Goal: Task Accomplishment & Management: Manage account settings

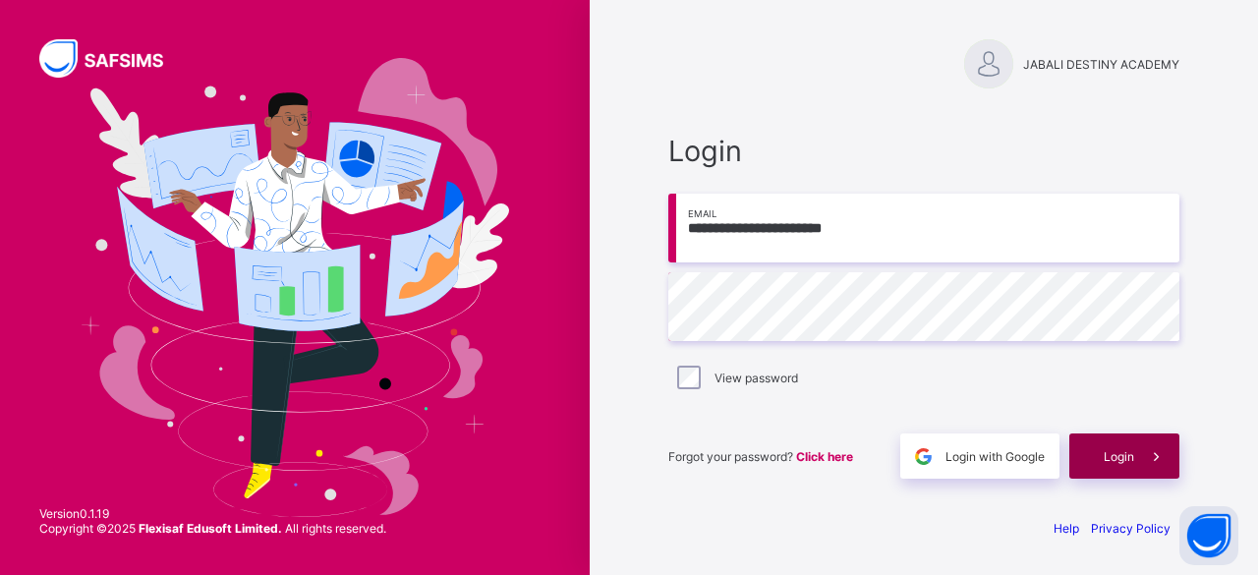
click at [1131, 452] on span "Login" at bounding box center [1119, 456] width 30 height 15
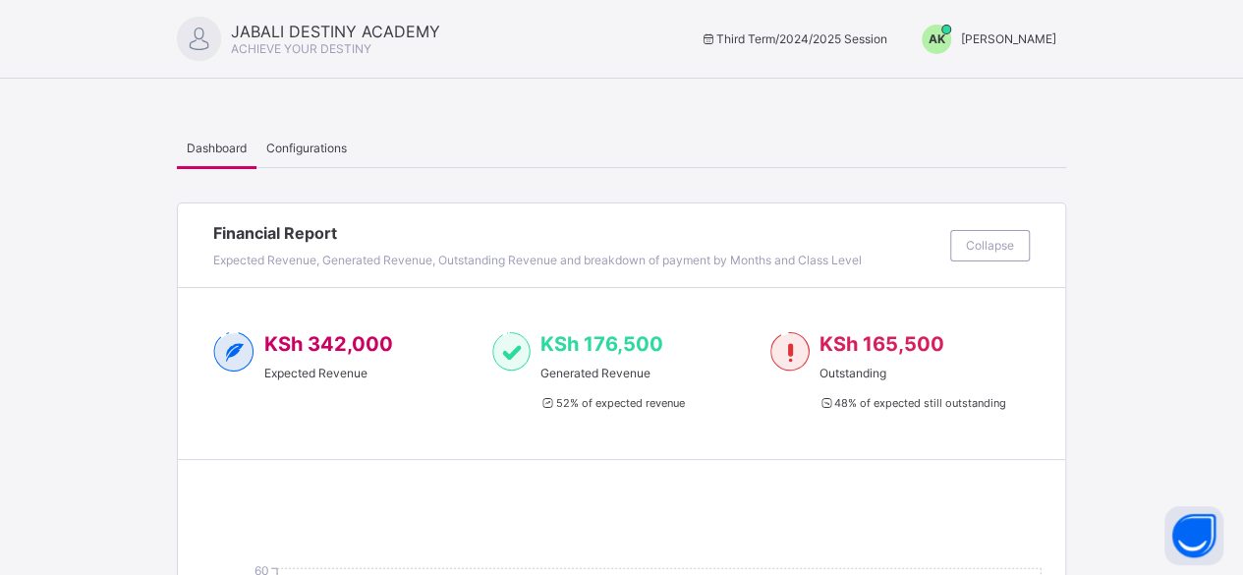
click at [1005, 42] on span "[PERSON_NAME]" at bounding box center [1008, 38] width 95 height 15
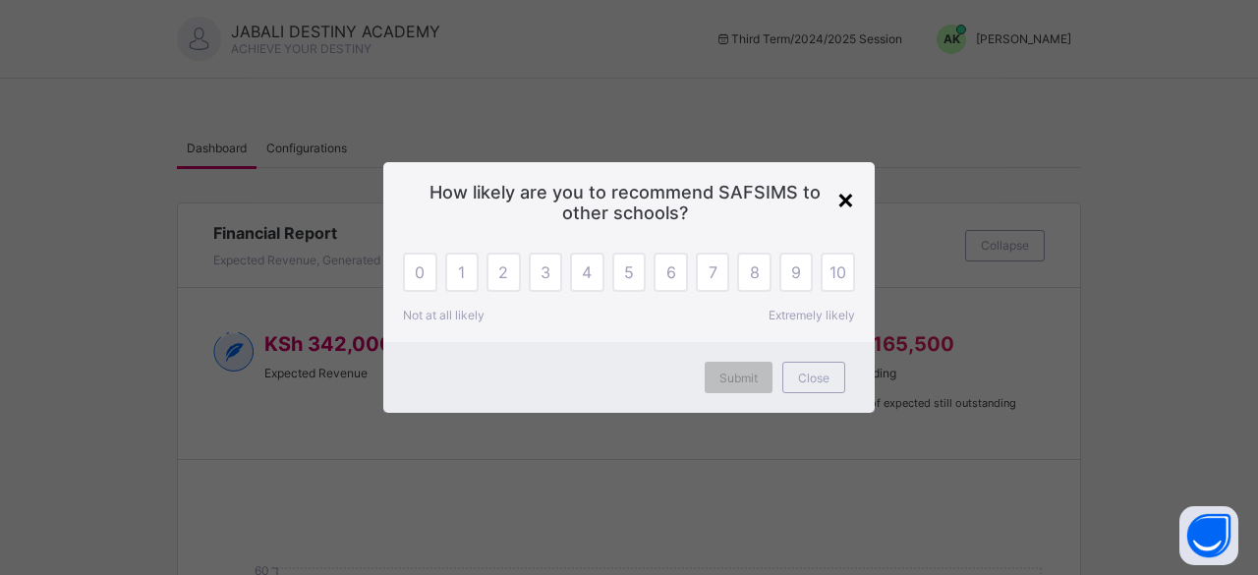
click at [849, 198] on div "×" at bounding box center [846, 198] width 19 height 33
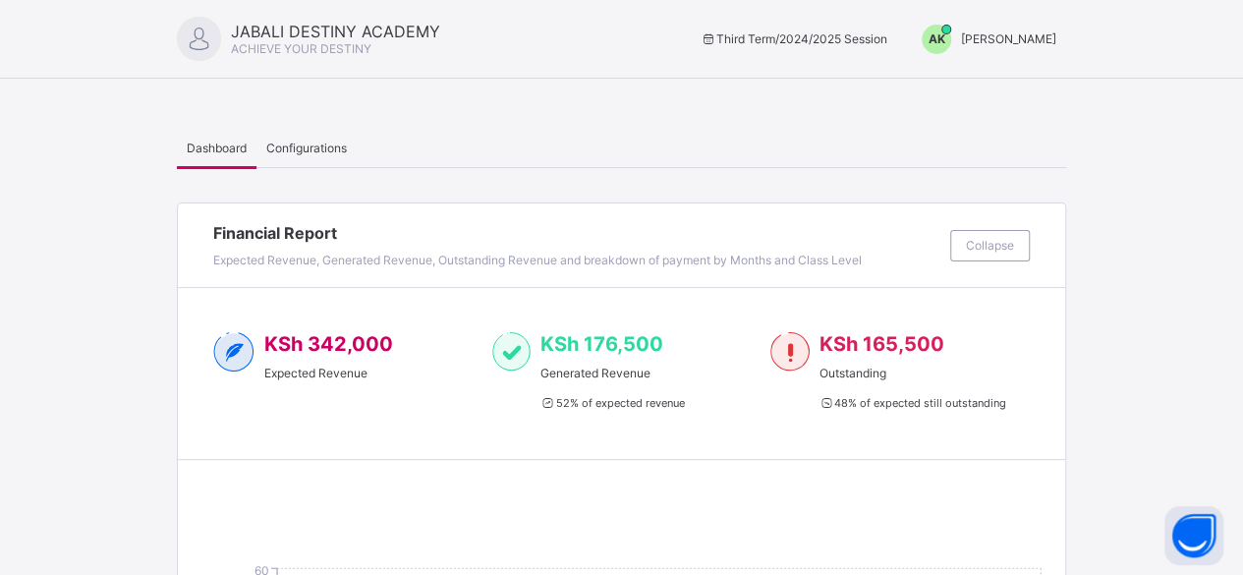
click at [997, 46] on div "AK [PERSON_NAME]" at bounding box center [984, 39] width 164 height 29
click at [977, 82] on span "Switch to Admin View" at bounding box center [982, 84] width 149 height 23
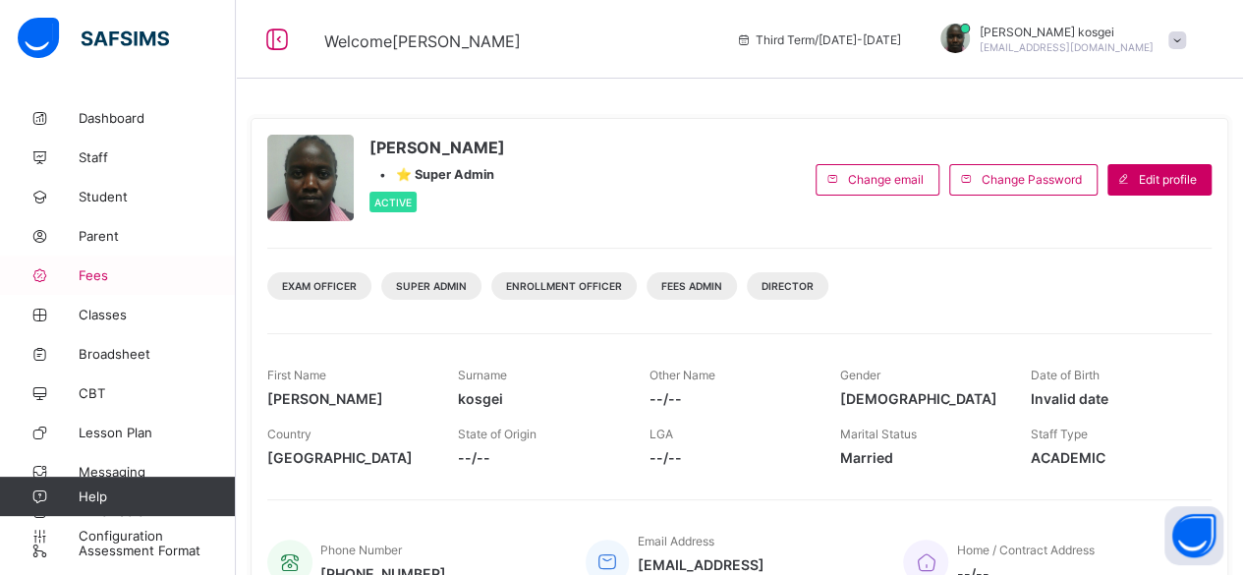
click at [115, 277] on span "Fees" at bounding box center [157, 275] width 157 height 16
